Goal: Task Accomplishment & Management: Use online tool/utility

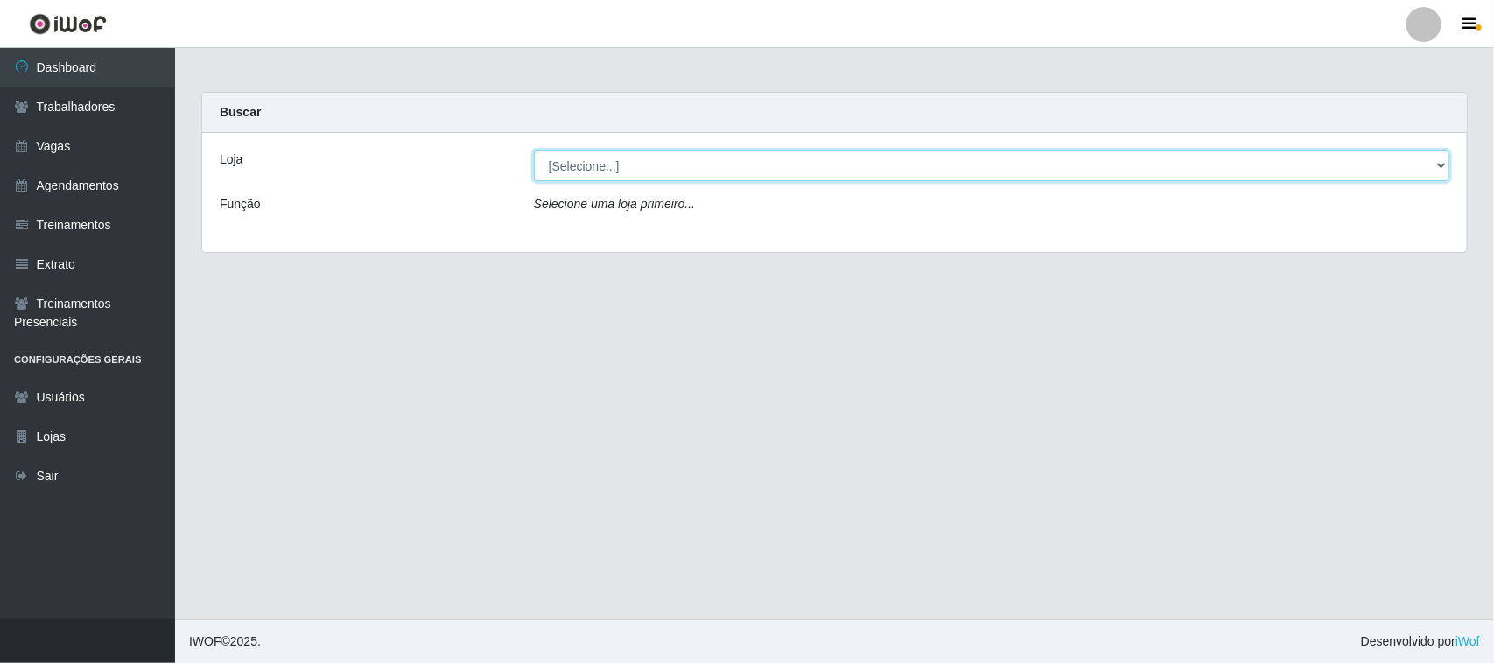
click at [1431, 167] on select "[Selecione...] [GEOGRAPHIC_DATA]" at bounding box center [991, 166] width 915 height 31
click at [1437, 159] on select "[Selecione...] [GEOGRAPHIC_DATA]" at bounding box center [991, 166] width 915 height 31
select select "65"
click at [534, 151] on select "[Selecione...] [GEOGRAPHIC_DATA]" at bounding box center [991, 166] width 915 height 31
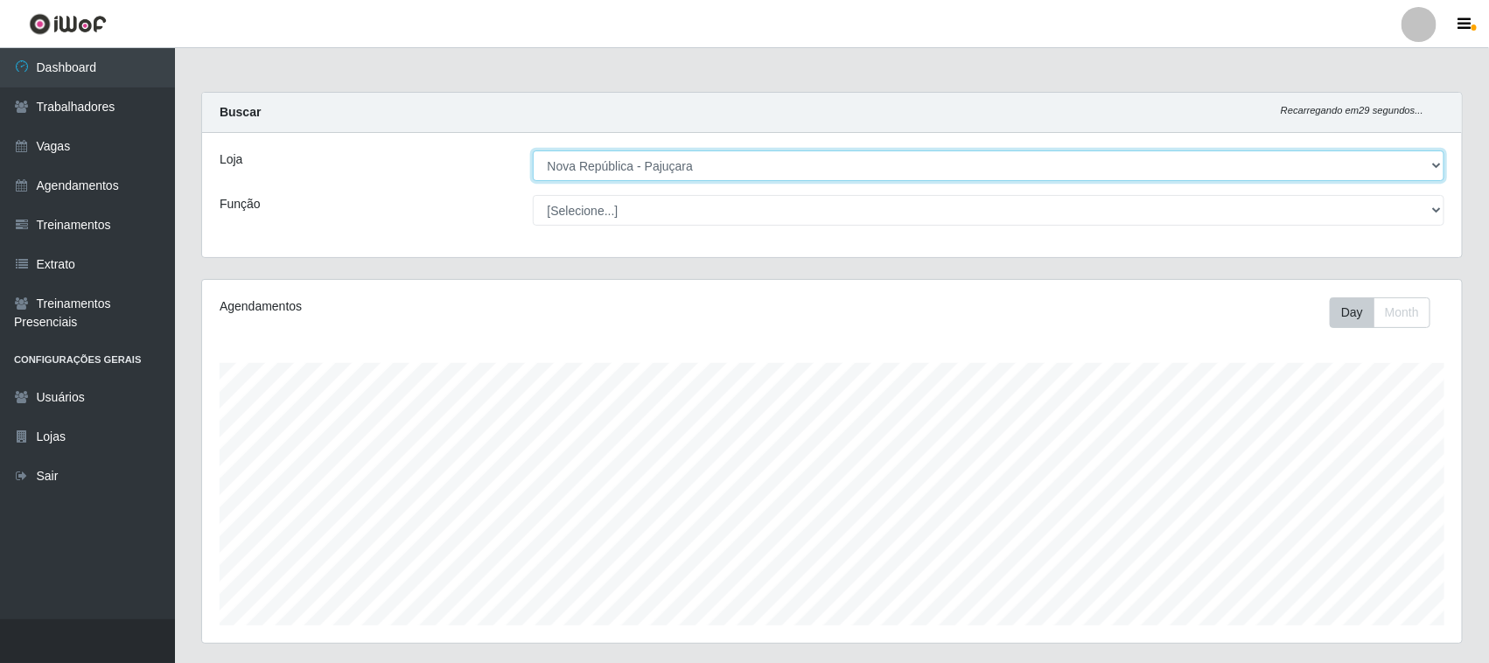
scroll to position [364, 1260]
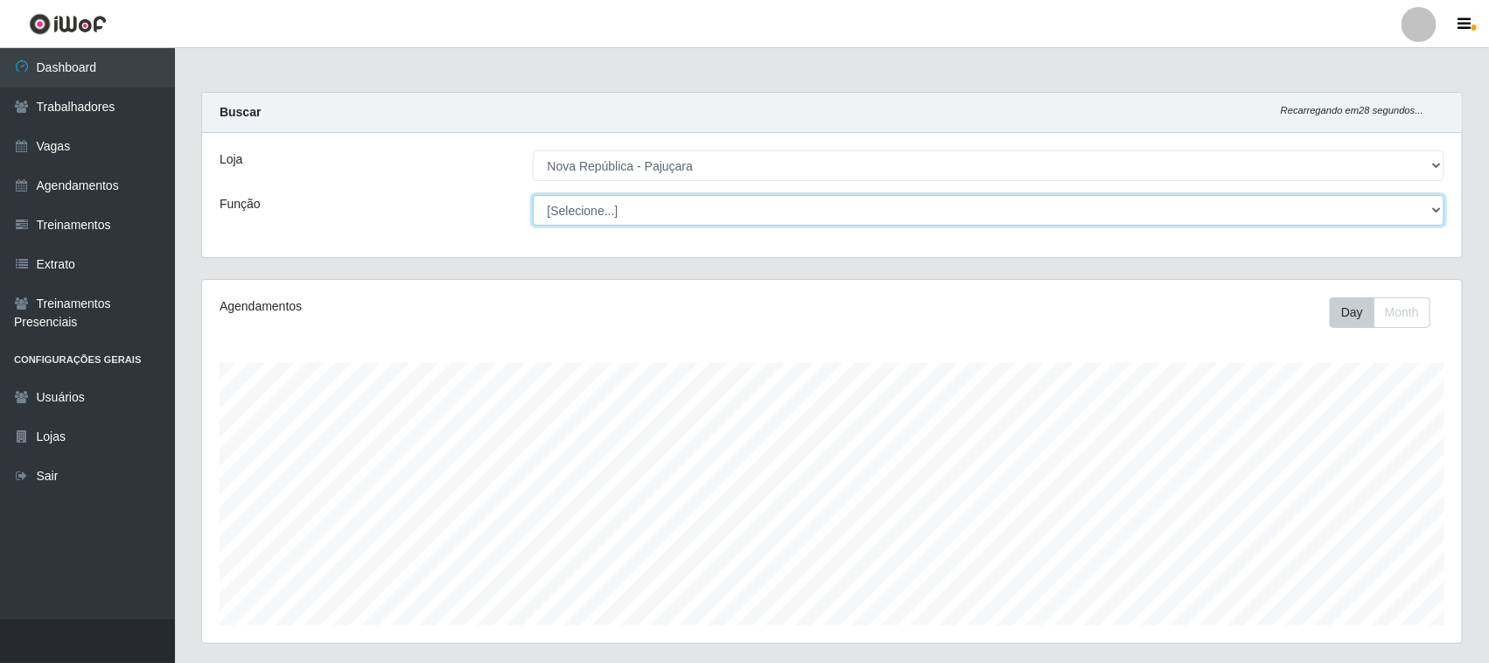
click at [1433, 207] on select "[Selecione...] Balconista Operador de Caixa Repositor" at bounding box center [989, 210] width 913 height 31
select select "22"
click at [533, 195] on select "[Selecione...] Balconista Operador de Caixa Repositor" at bounding box center [989, 210] width 913 height 31
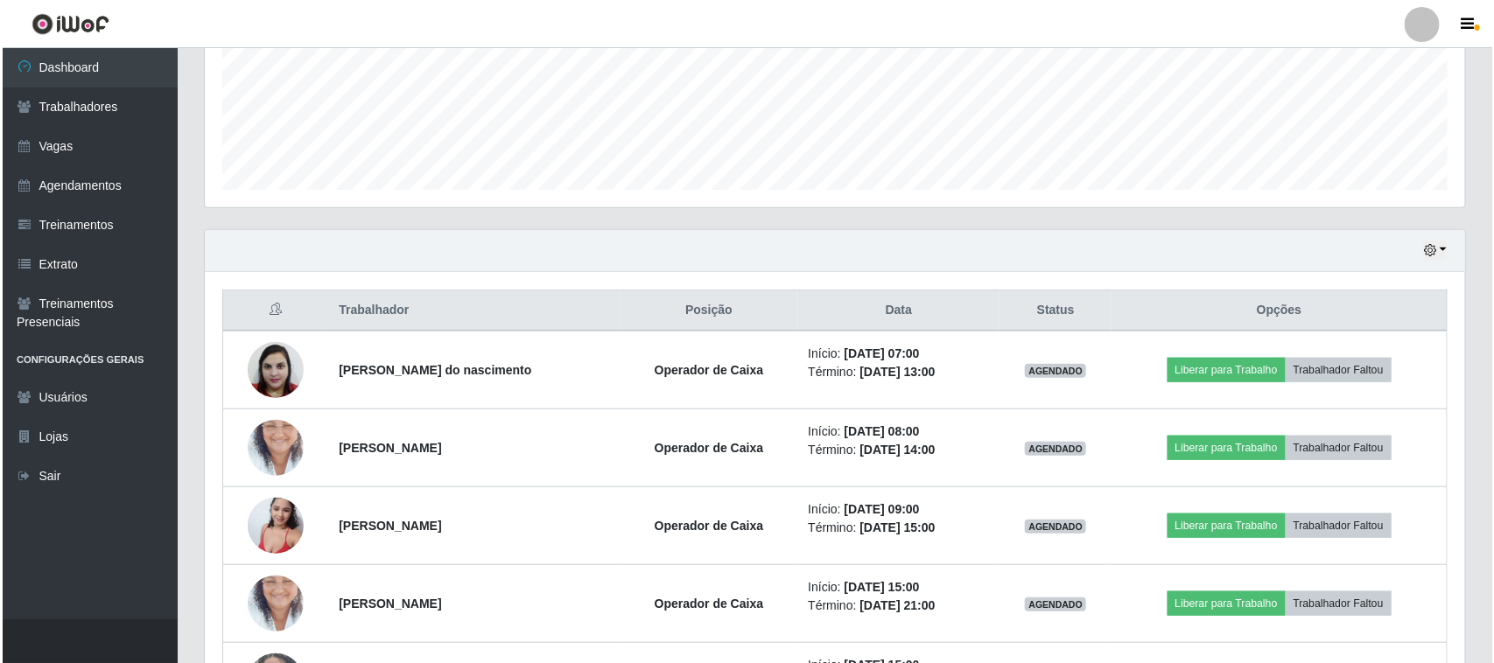
scroll to position [438, 0]
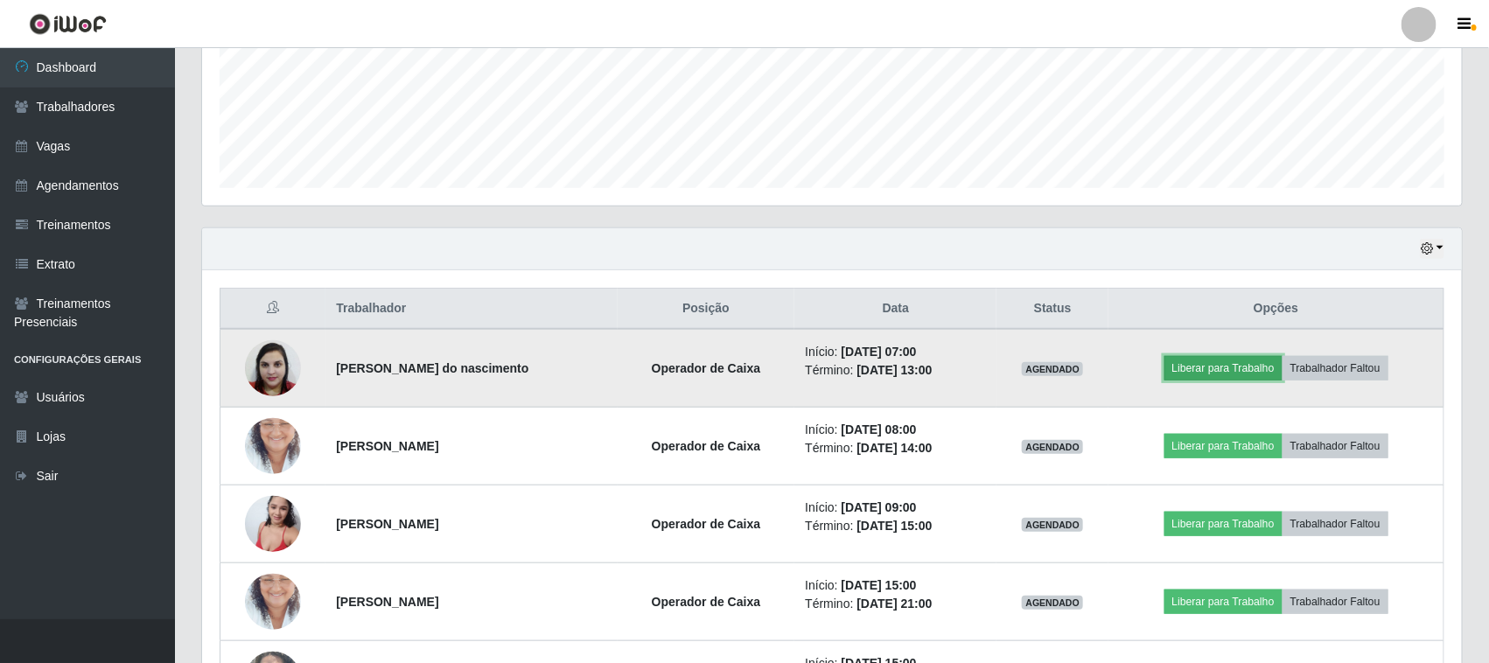
click at [1264, 369] on button "Liberar para Trabalho" at bounding box center [1224, 368] width 118 height 25
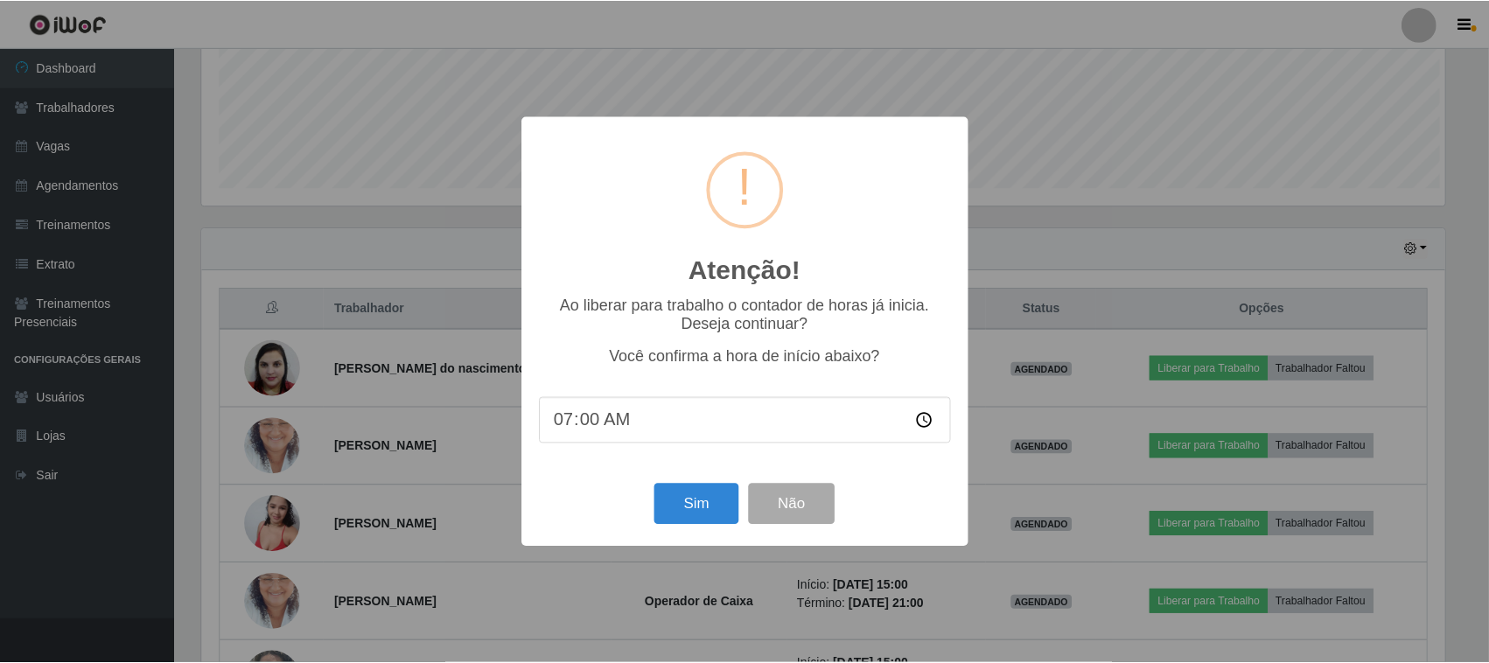
scroll to position [364, 1248]
click at [688, 517] on button "Sim" at bounding box center [698, 504] width 85 height 41
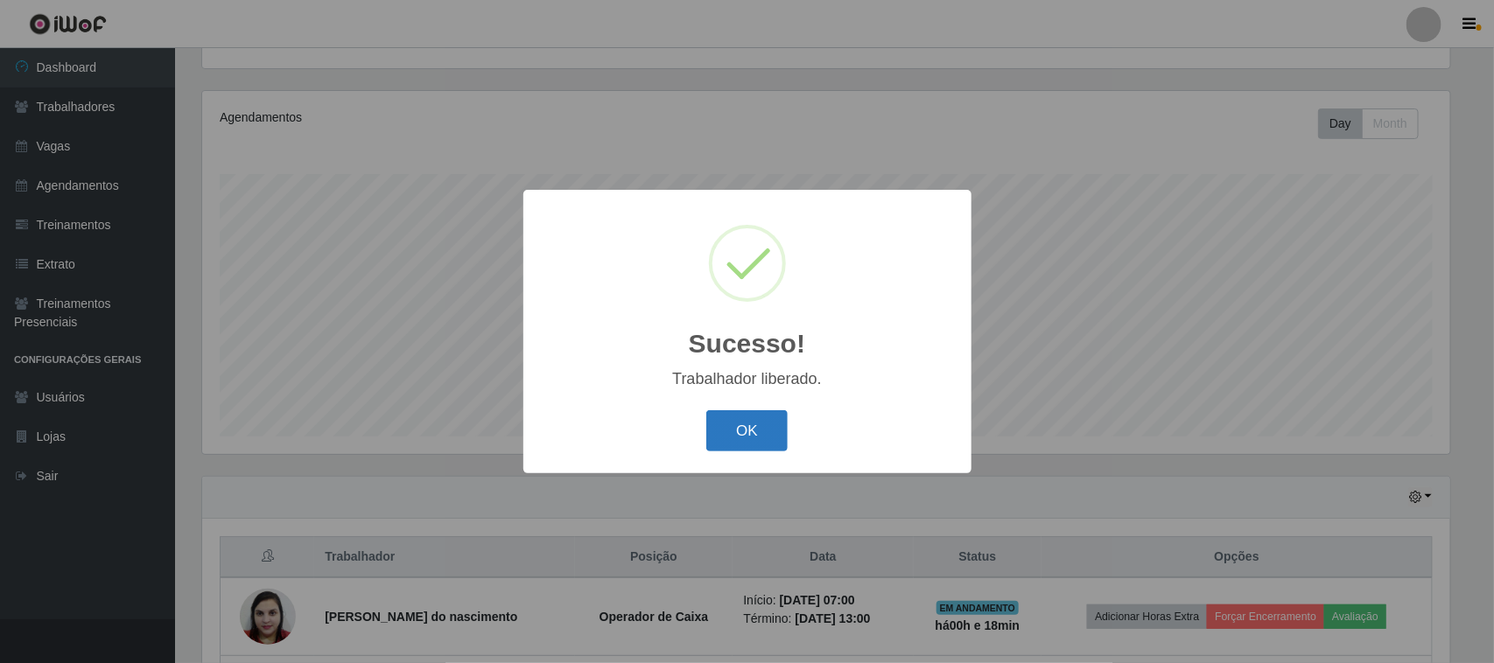
click at [753, 425] on button "OK" at bounding box center [746, 430] width 81 height 41
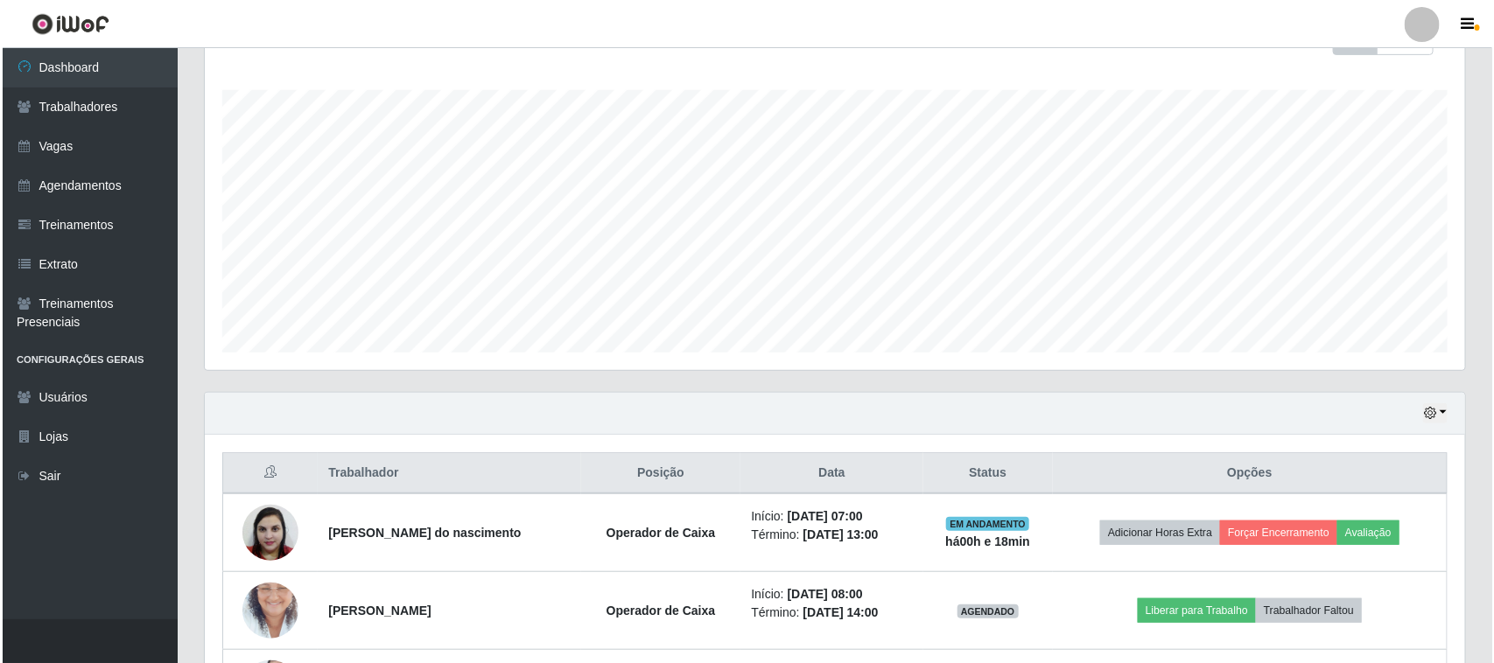
scroll to position [517, 0]
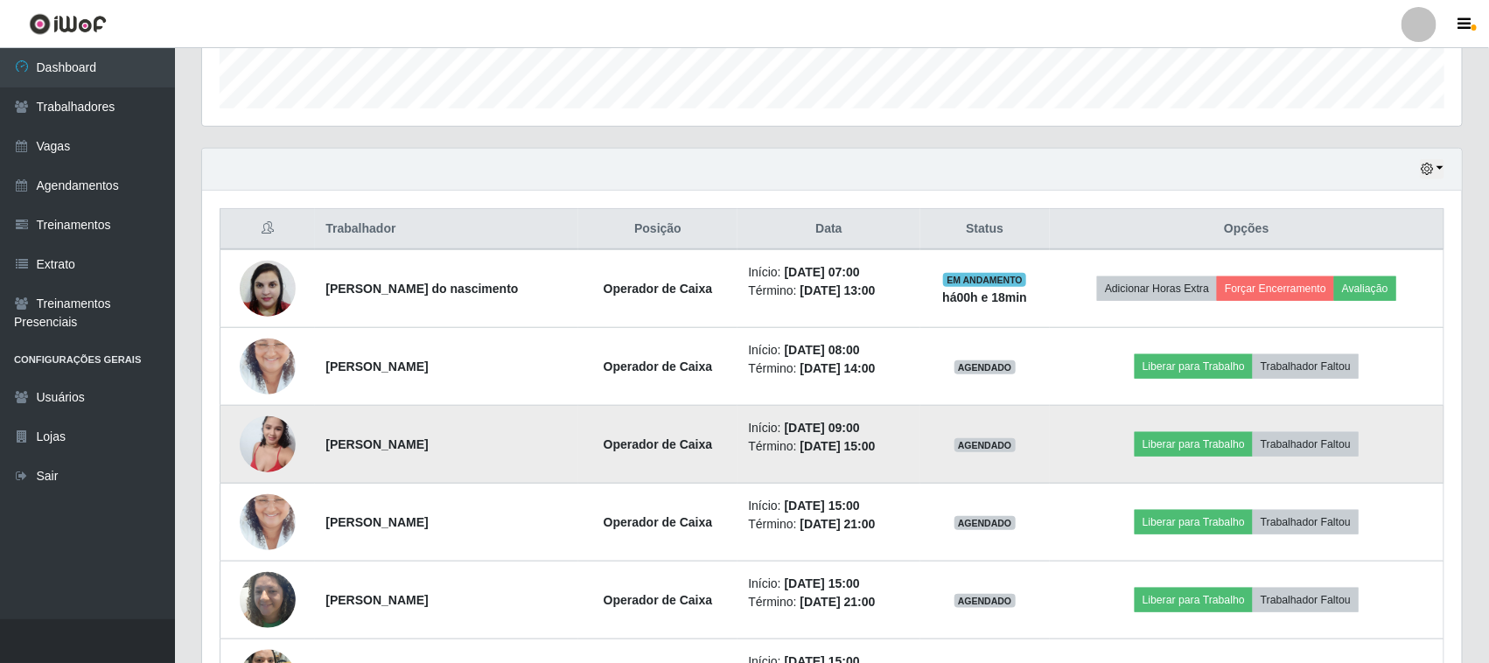
click at [264, 442] on img at bounding box center [268, 444] width 56 height 74
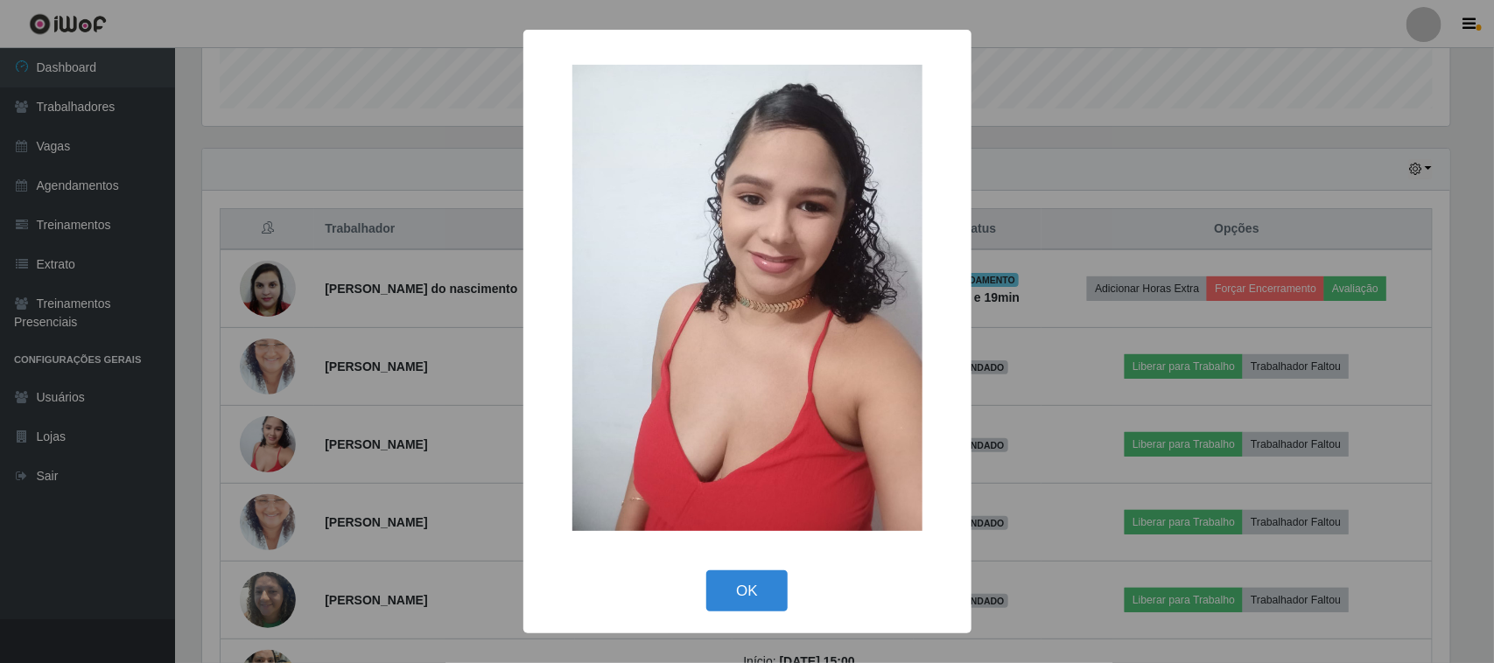
click at [1008, 165] on div "× OK Cancel" at bounding box center [747, 331] width 1494 height 663
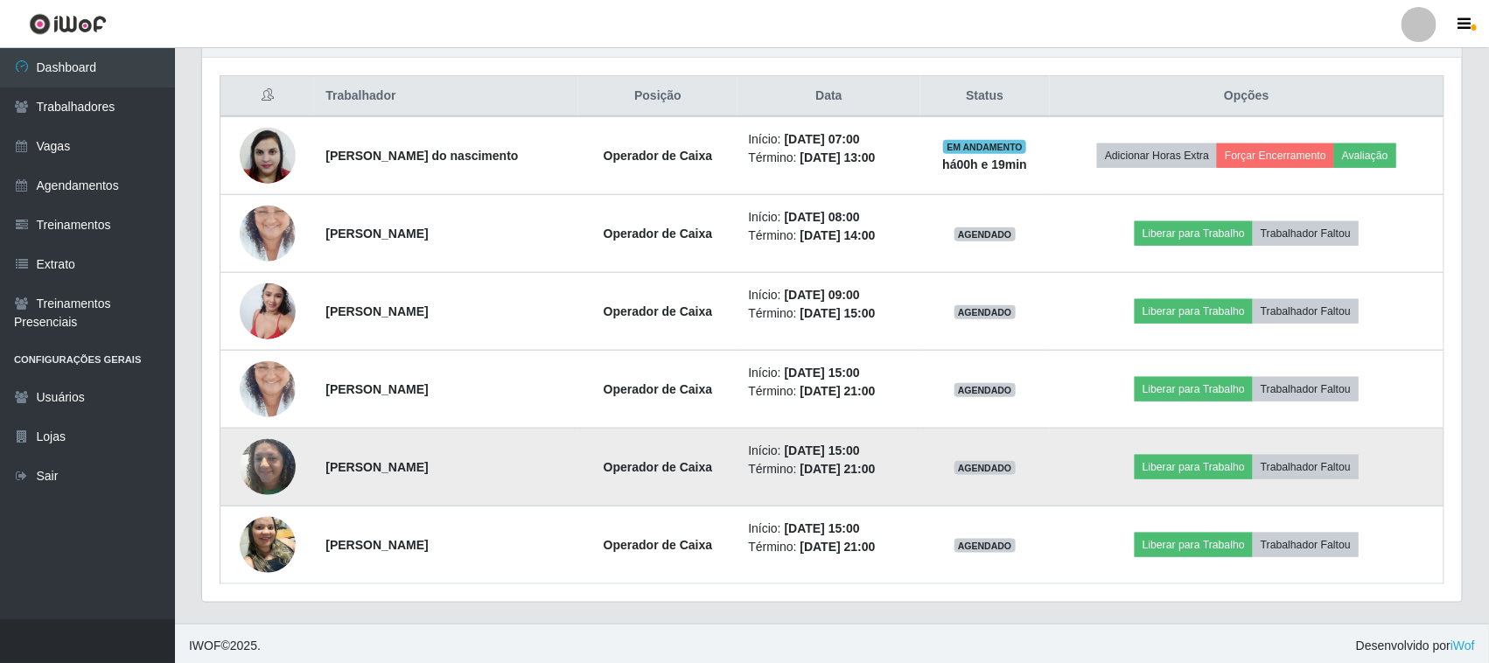
scroll to position [657, 0]
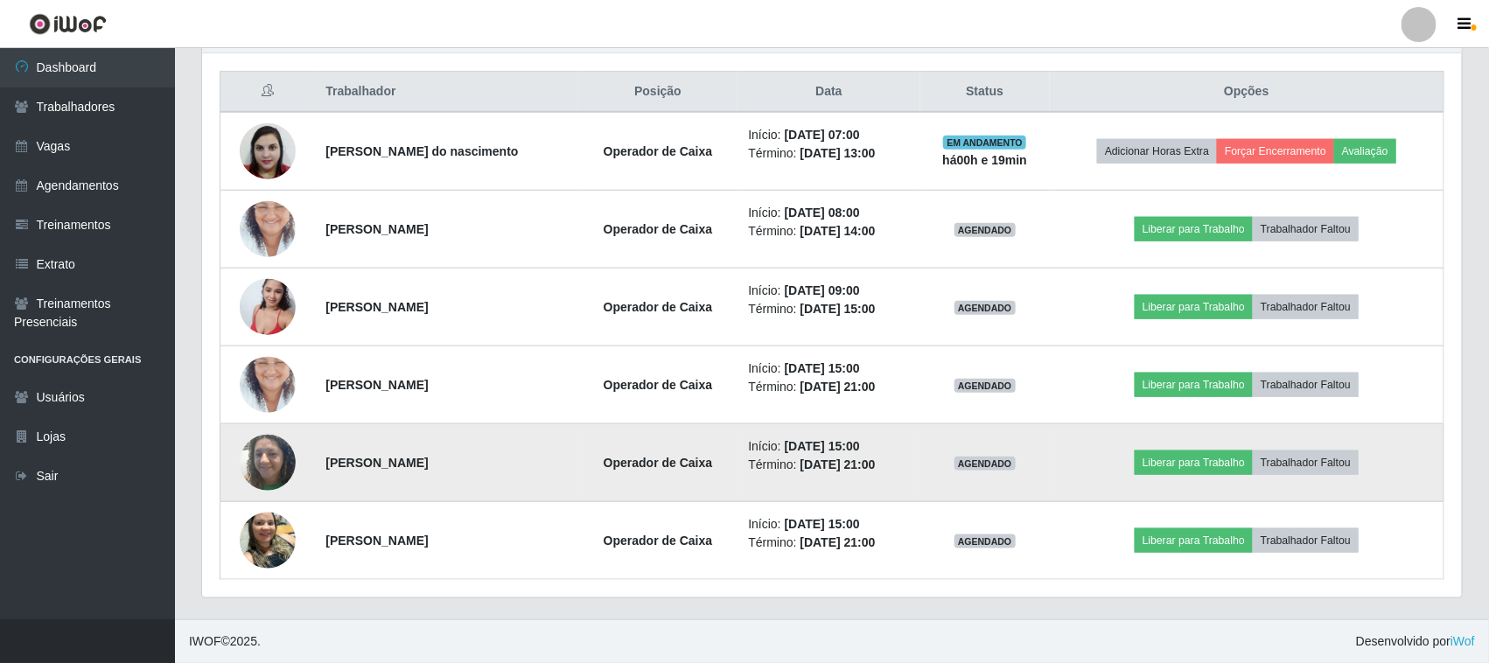
click at [270, 451] on img at bounding box center [268, 462] width 56 height 74
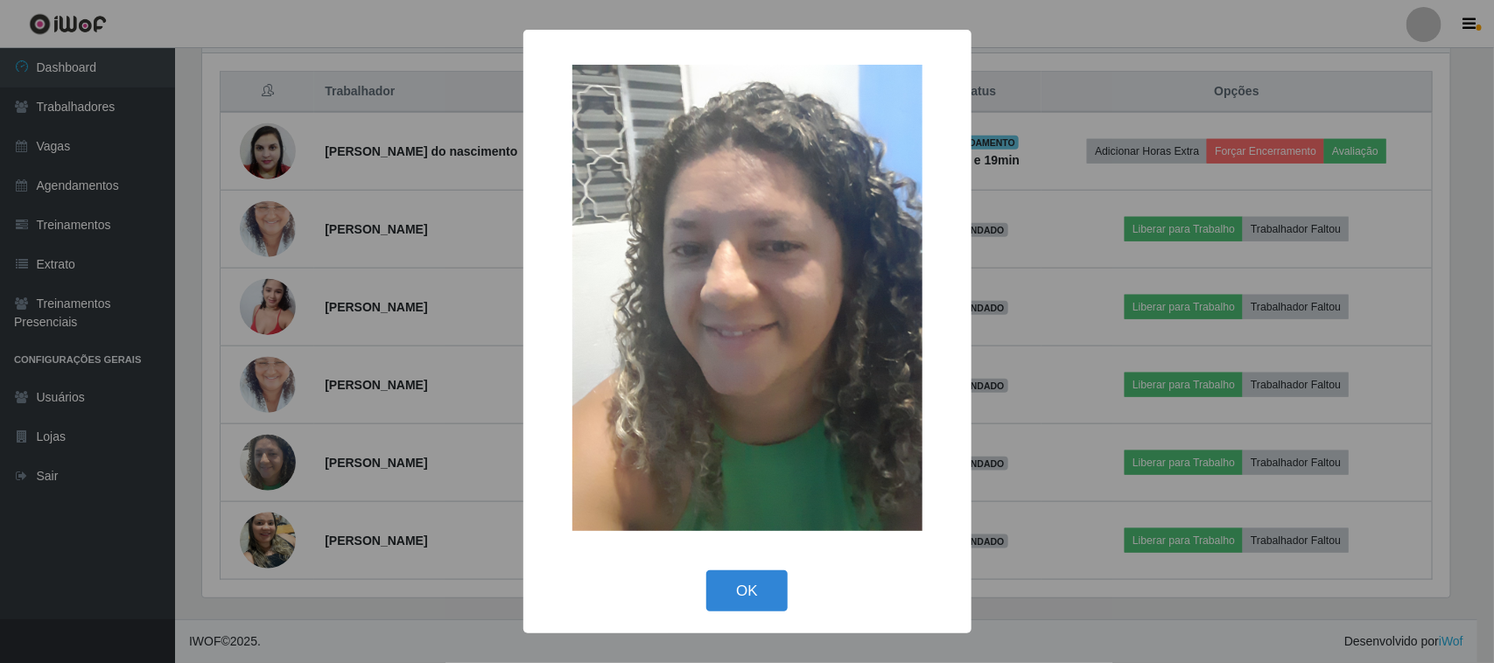
click at [490, 294] on div "× OK Cancel" at bounding box center [747, 331] width 1494 height 663
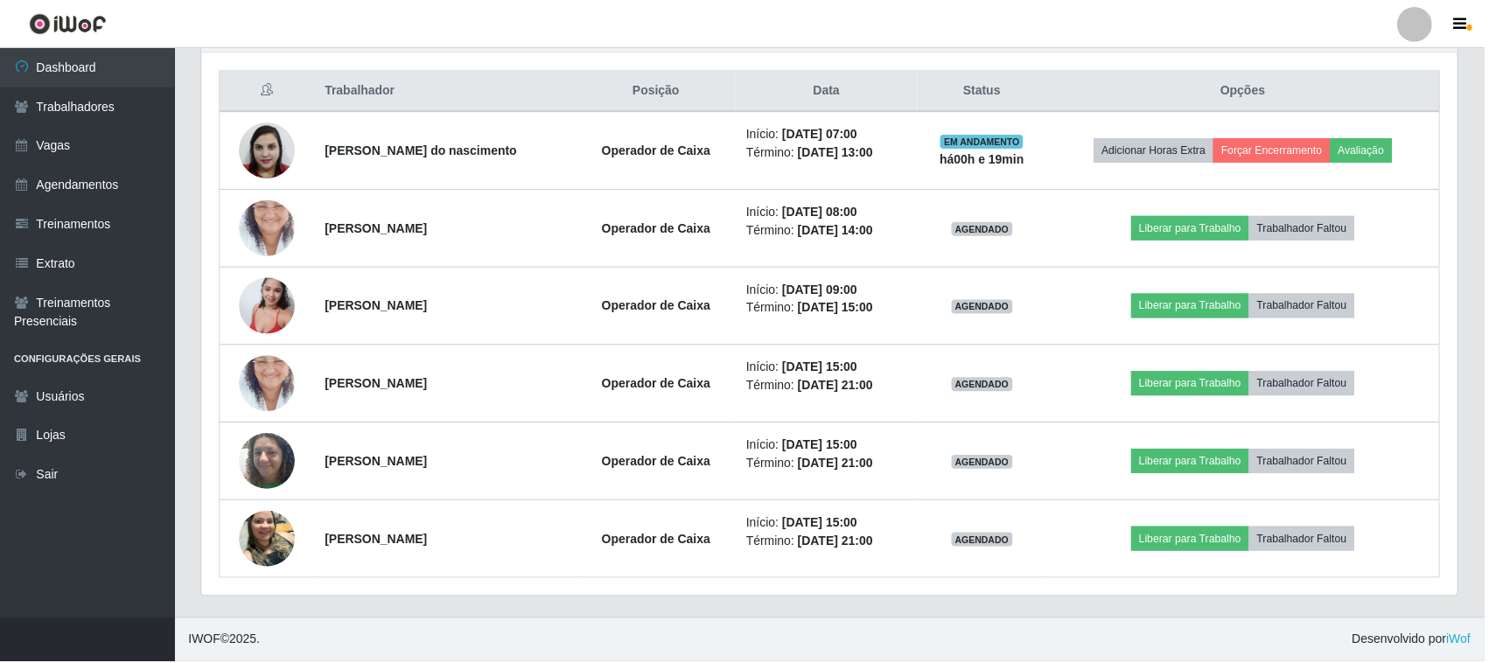
scroll to position [364, 1260]
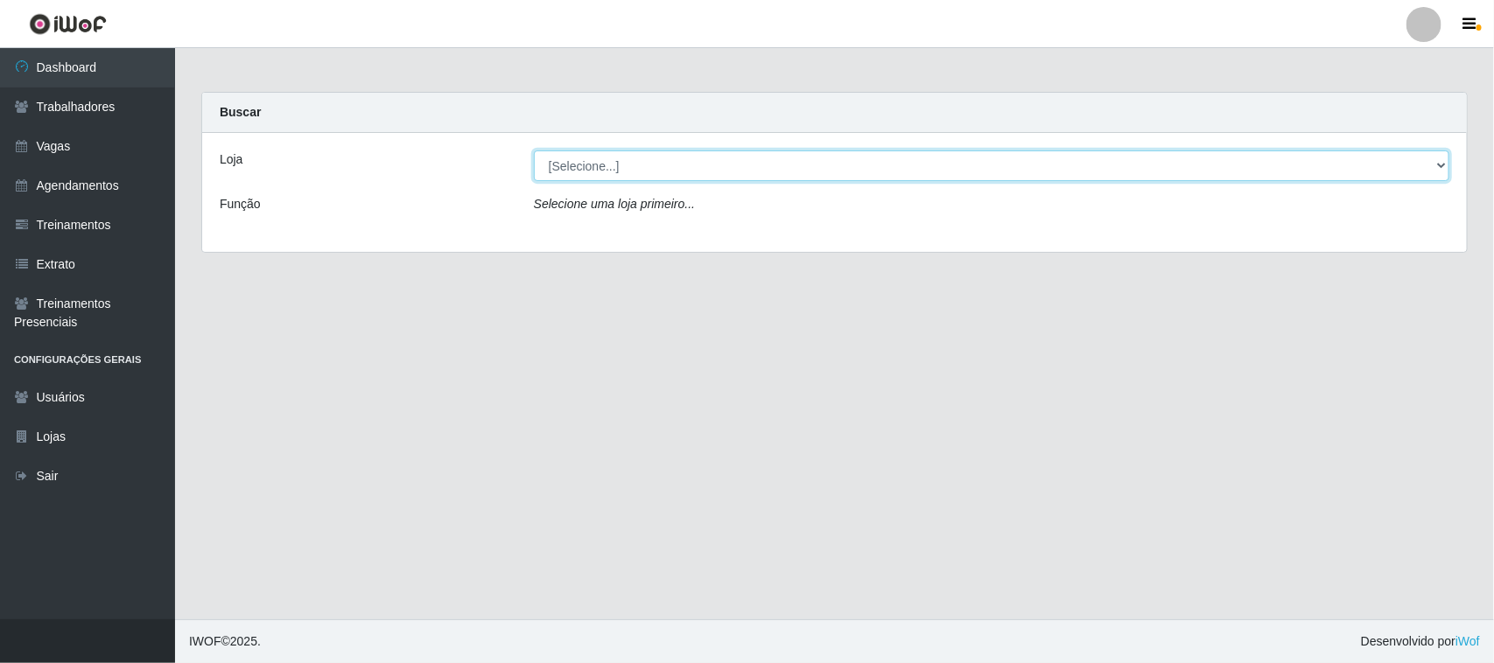
click at [1435, 158] on select "[Selecione...] [GEOGRAPHIC_DATA]" at bounding box center [991, 166] width 915 height 31
select select "65"
click at [534, 151] on select "[Selecione...] [GEOGRAPHIC_DATA]" at bounding box center [991, 166] width 915 height 31
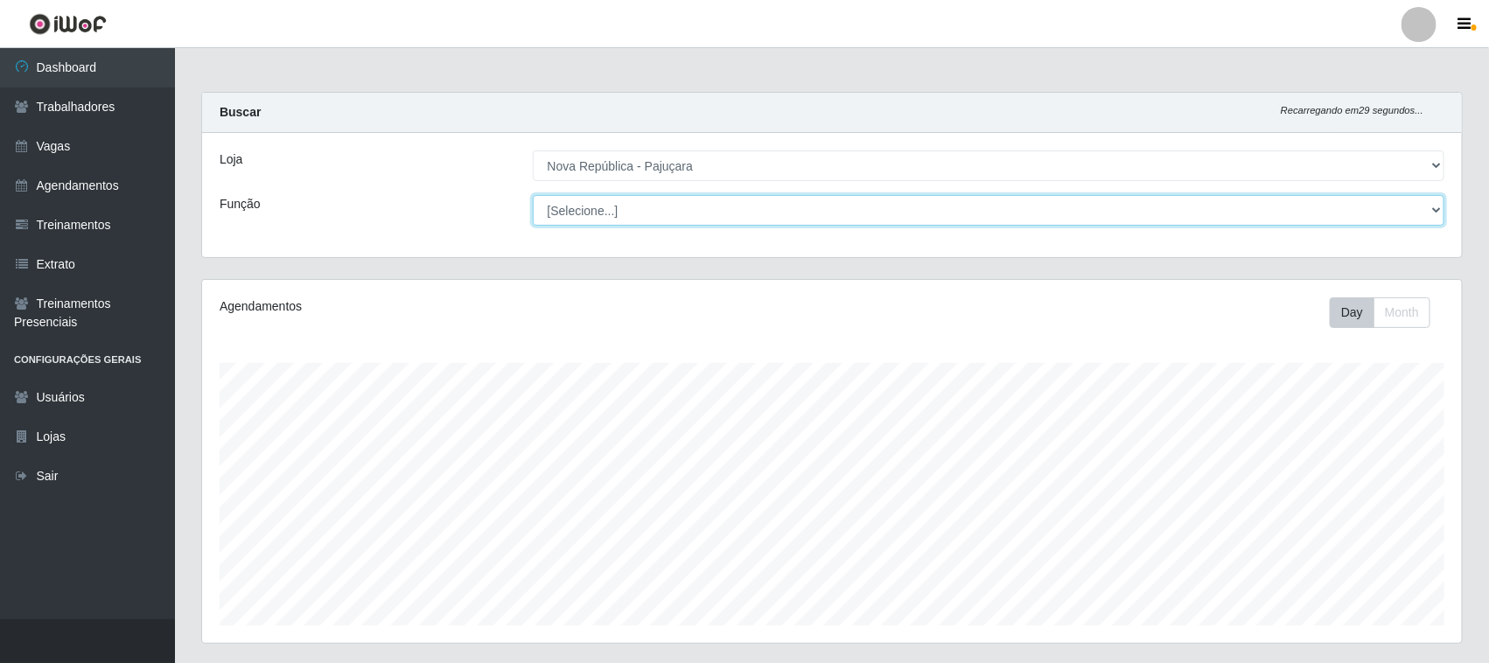
click at [1269, 204] on select "[Selecione...] Balconista Operador de Caixa Repositor" at bounding box center [989, 210] width 913 height 31
select select "22"
click at [533, 195] on select "[Selecione...] Balconista Operador de Caixa Repositor" at bounding box center [989, 210] width 913 height 31
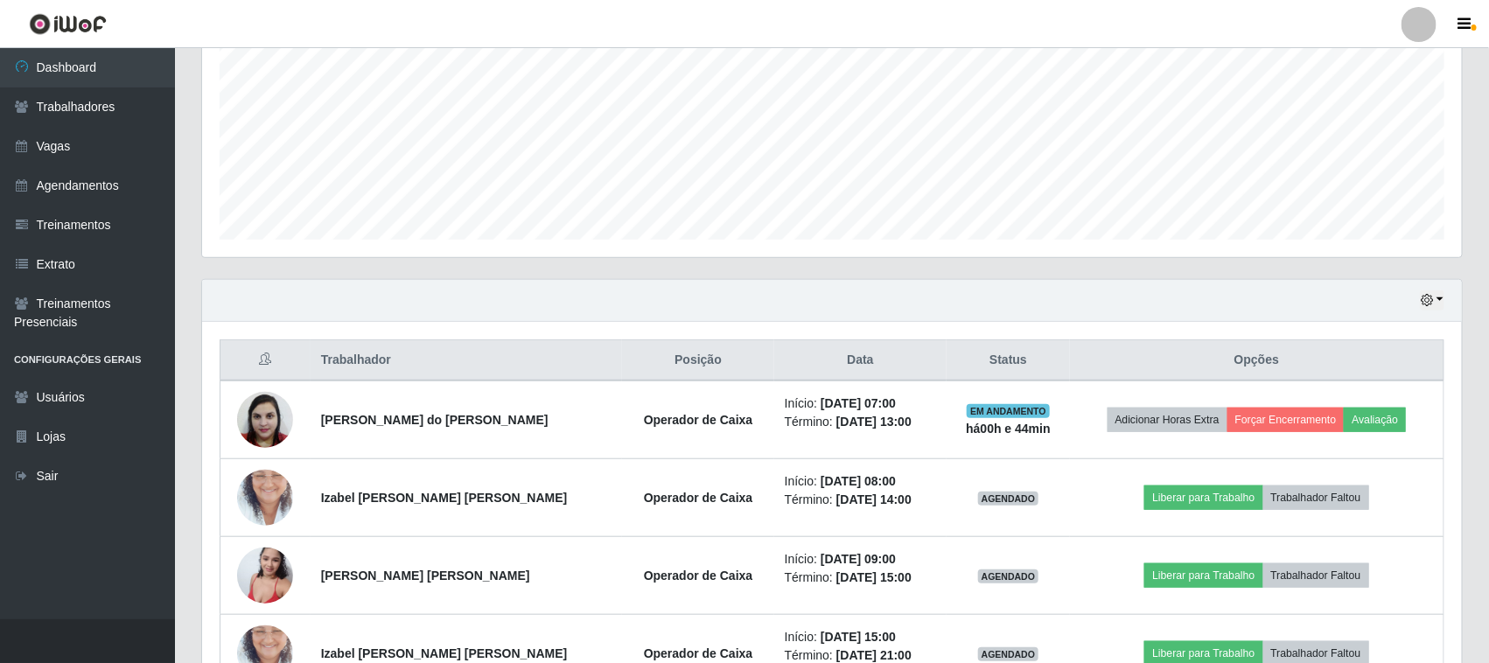
scroll to position [438, 0]
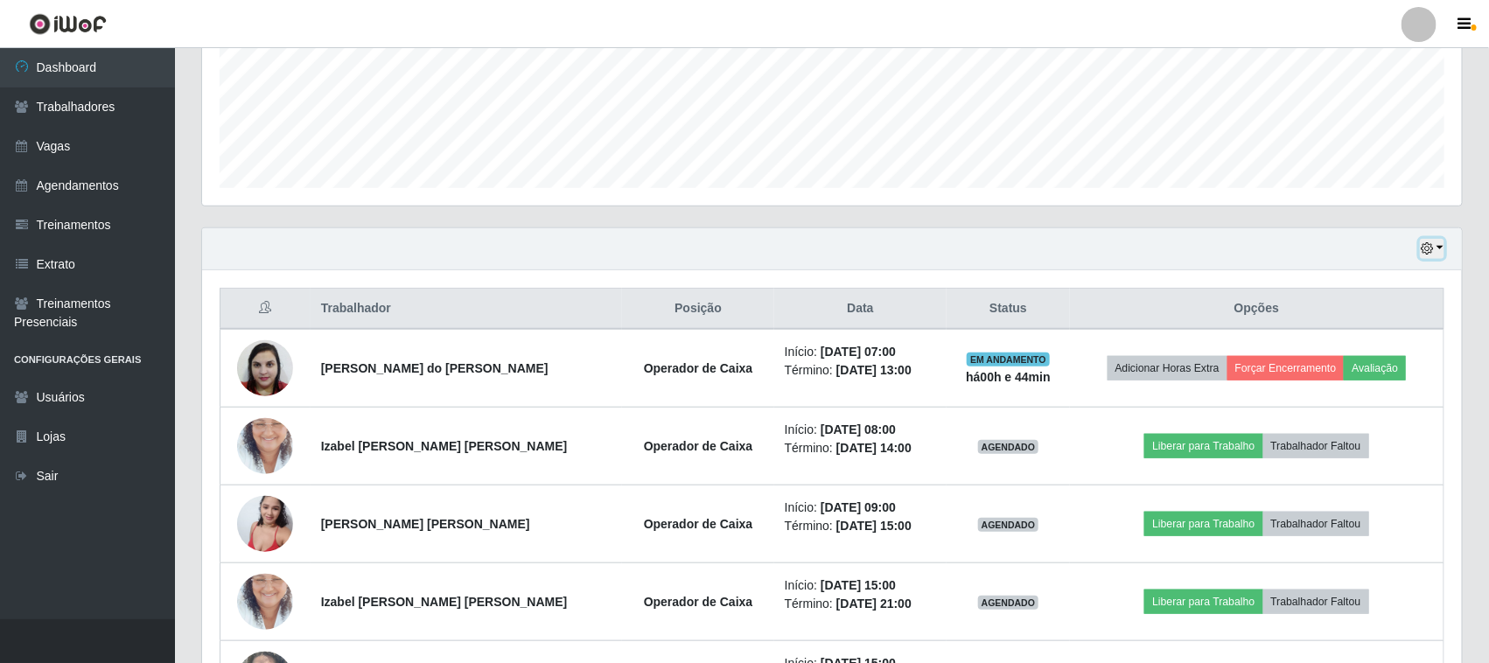
click at [1439, 250] on button "button" at bounding box center [1432, 249] width 25 height 20
click at [1437, 250] on button "button" at bounding box center [1432, 249] width 25 height 20
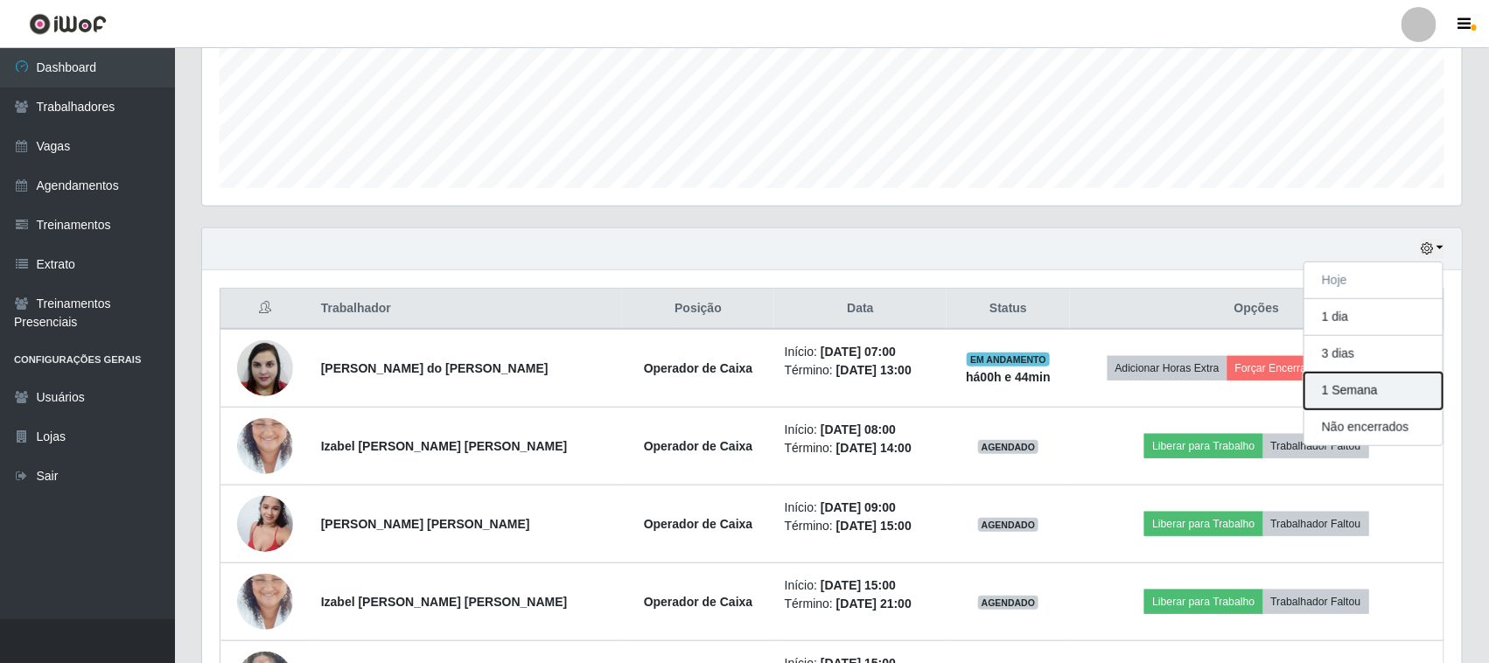
click at [1402, 390] on button "1 Semana" at bounding box center [1374, 391] width 138 height 37
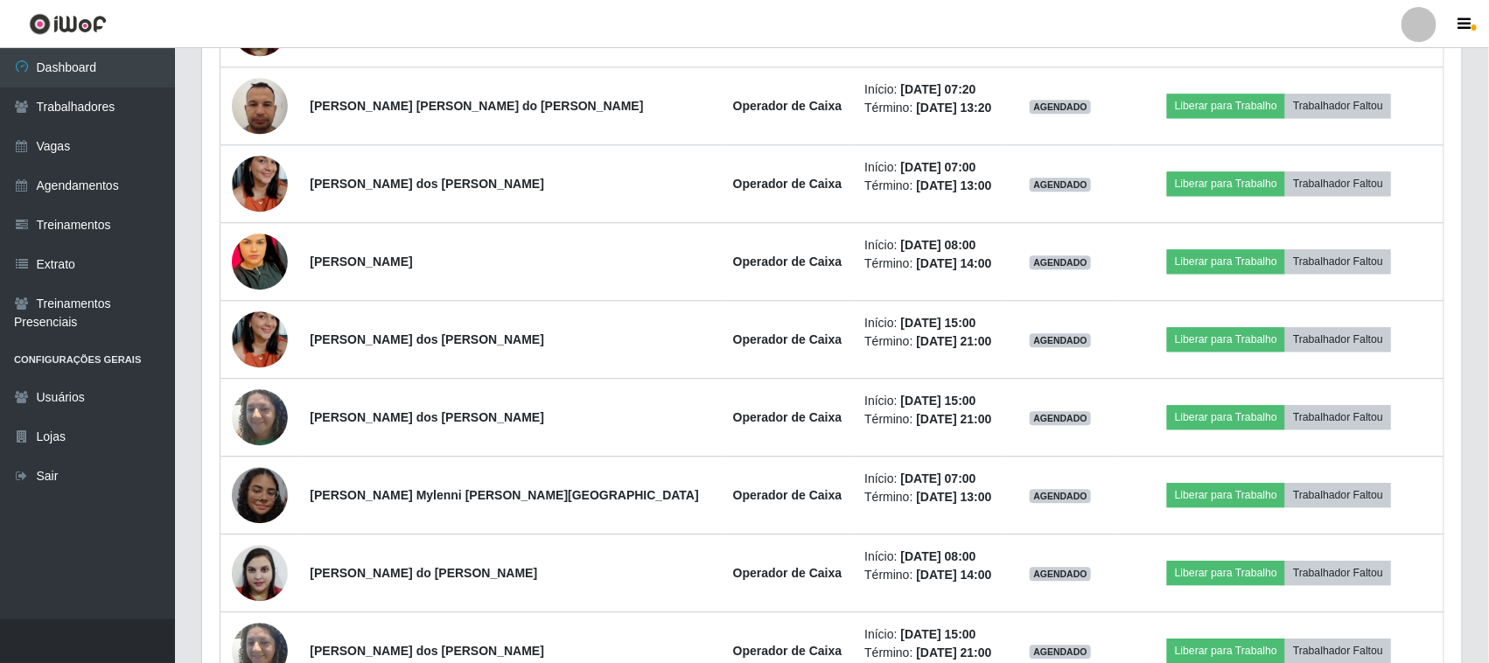
scroll to position [1859, 0]
